Goal: Use online tool/utility: Use online tool/utility

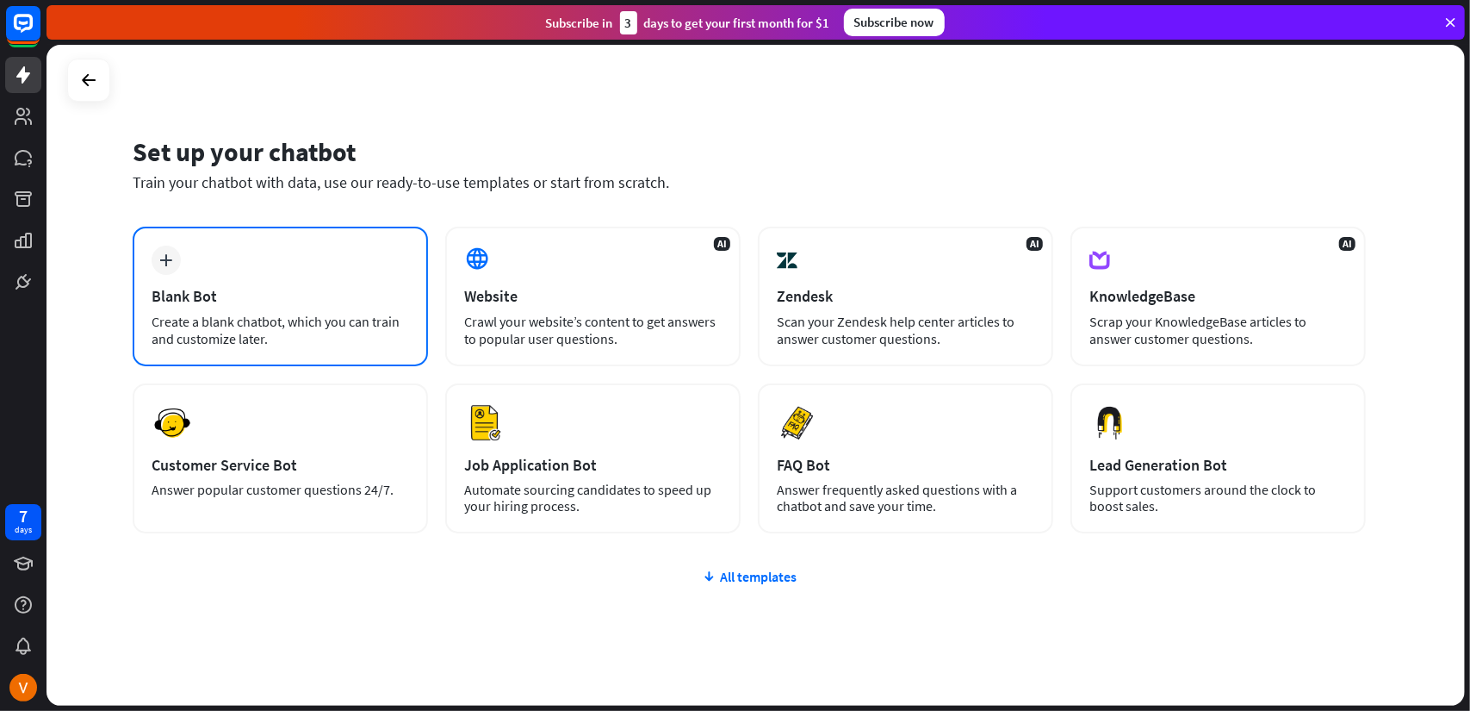
click at [293, 294] on div "Blank Bot" at bounding box center [281, 296] width 258 height 20
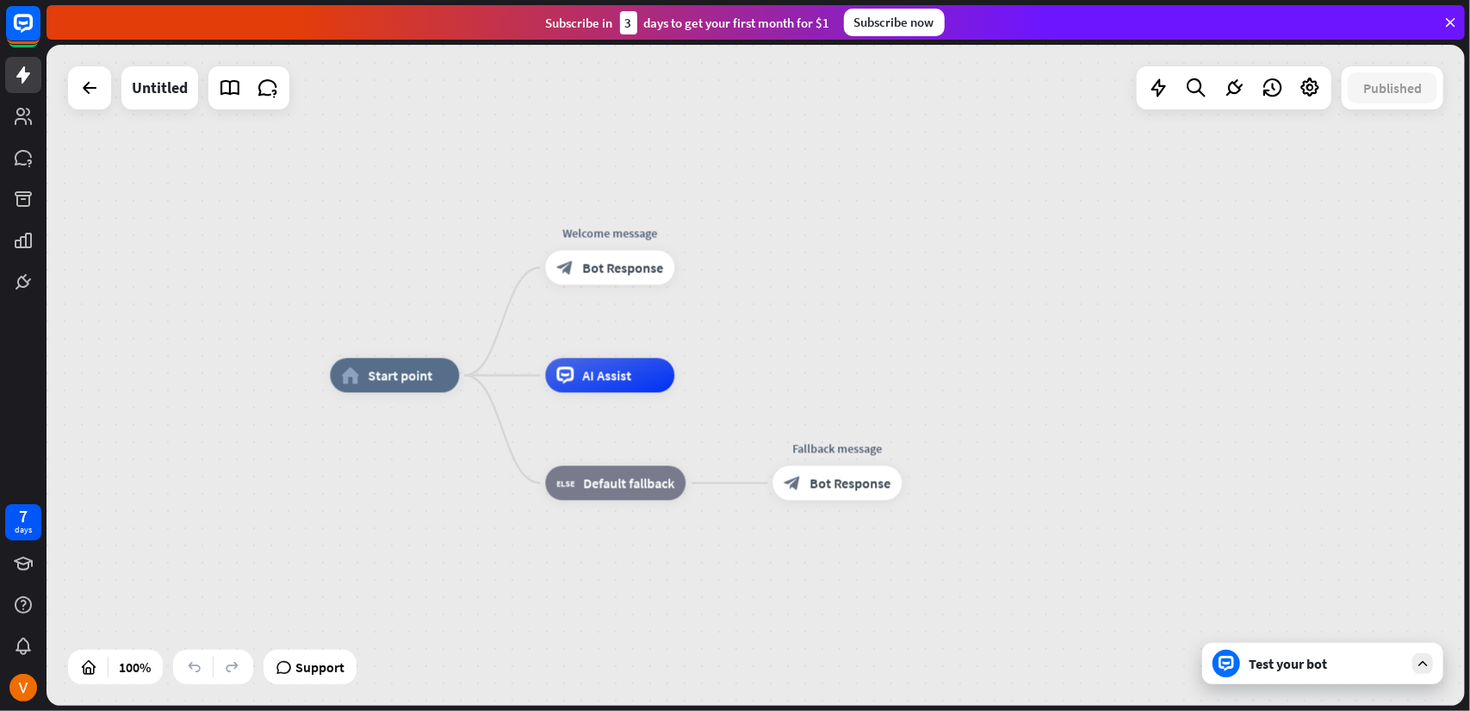
click at [1368, 669] on div "Test your bot" at bounding box center [1326, 663] width 155 height 17
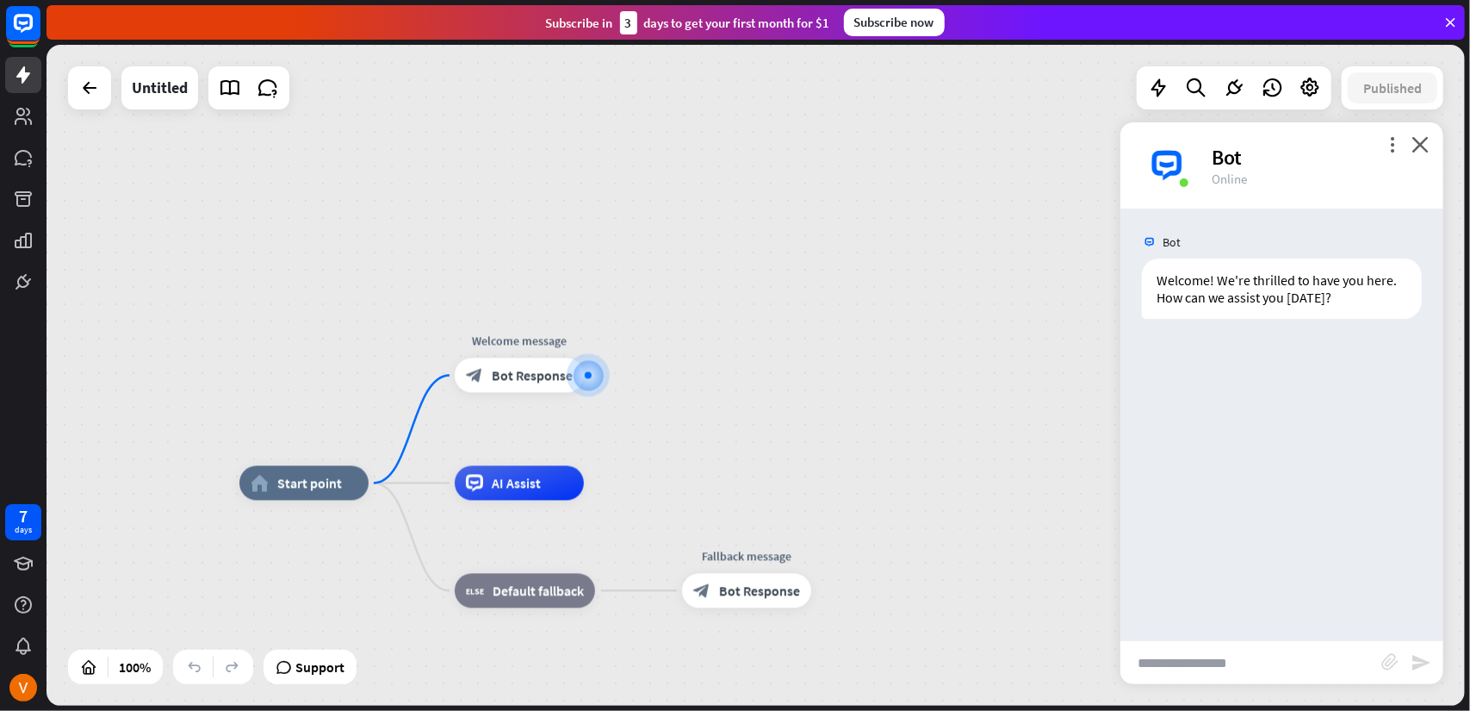
click at [1382, 142] on div "more_vert close Bot Online" at bounding box center [1282, 165] width 323 height 86
click at [1389, 144] on icon "more_vert" at bounding box center [1392, 144] width 16 height 16
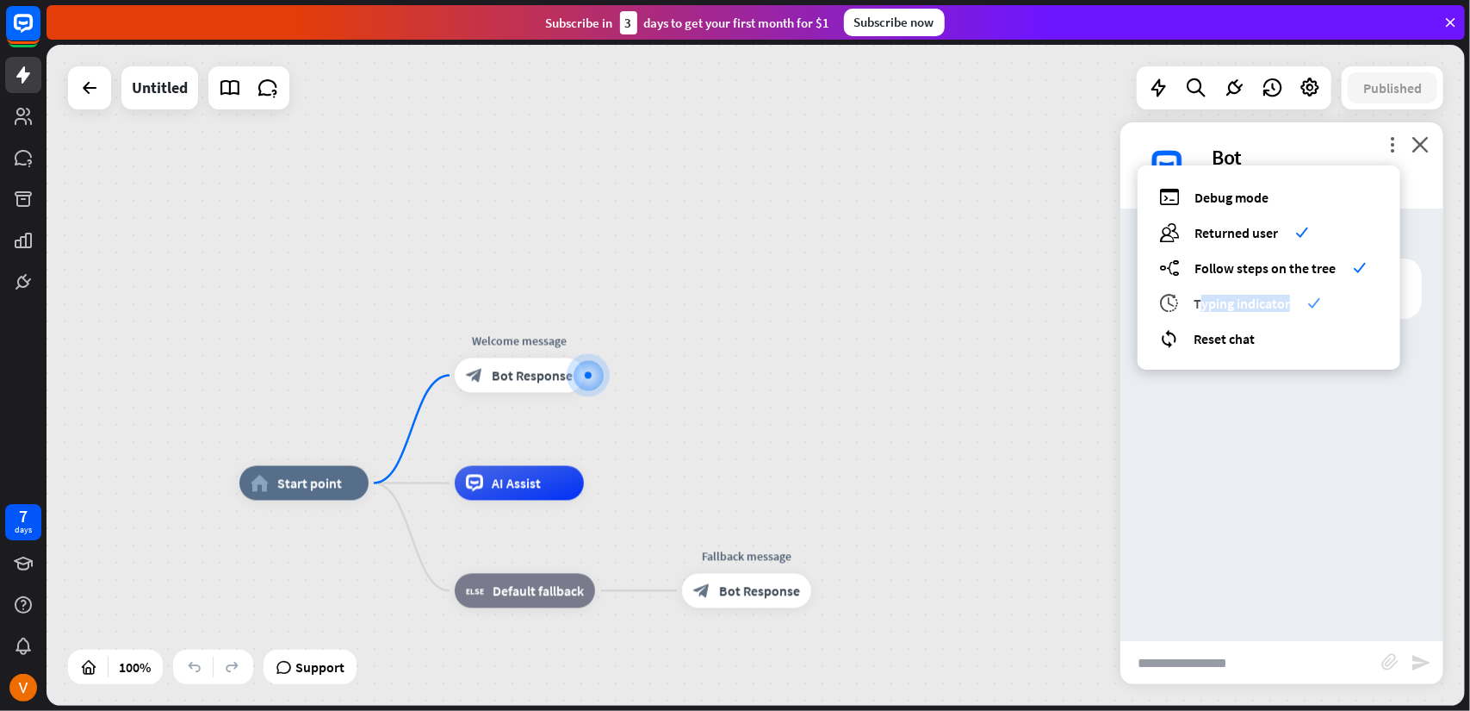
drag, startPoint x: 1289, startPoint y: 305, endPoint x: 1199, endPoint y: 304, distance: 89.6
click at [1199, 304] on span "Typing indicator" at bounding box center [1242, 303] width 96 height 17
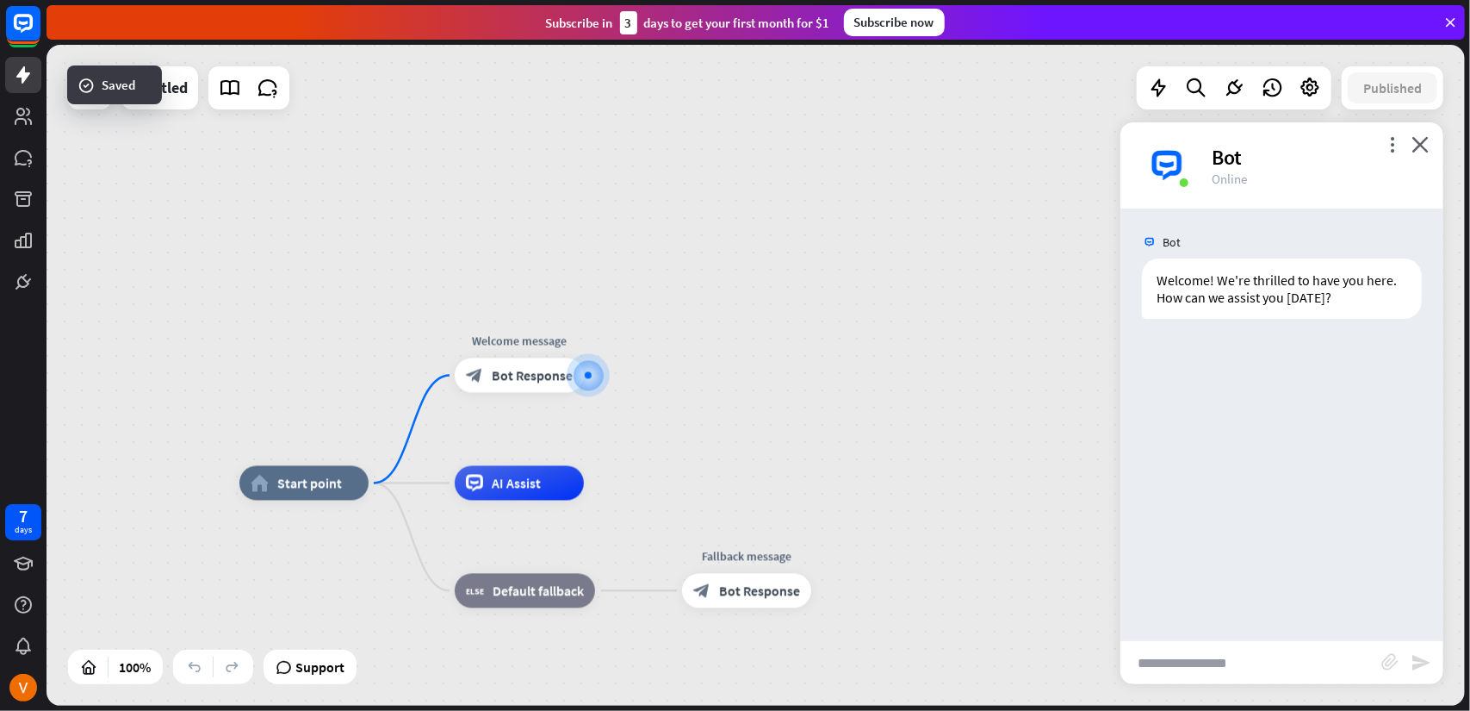
click at [1199, 304] on div "Welcome! We're thrilled to have you here. How can we assist you [DATE]?" at bounding box center [1282, 288] width 280 height 60
drag, startPoint x: 1297, startPoint y: 375, endPoint x: 1283, endPoint y: 364, distance: 17.2
click at [1296, 375] on div "Bot Welcome! We're thrilled to have you here. How can we assist you [DATE]? [DA…" at bounding box center [1282, 424] width 323 height 432
